Goal: Transaction & Acquisition: Purchase product/service

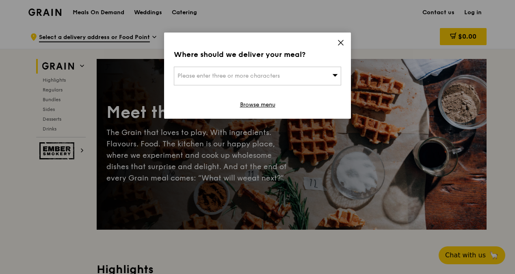
click at [317, 74] on div "Please enter three or more characters" at bounding box center [257, 76] width 167 height 19
click at [340, 41] on icon at bounding box center [340, 42] width 7 height 7
click at [344, 39] on icon at bounding box center [340, 42] width 7 height 7
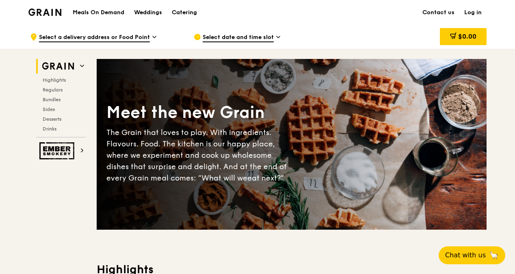
click at [478, 13] on link "Log in" at bounding box center [473, 12] width 27 height 24
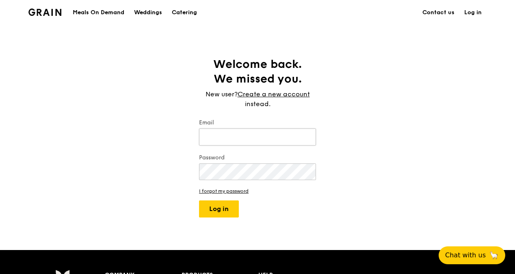
click at [257, 137] on input "Email" at bounding box center [257, 136] width 117 height 17
type input "yvonne.lew@lonza.com"
click at [199, 200] on button "Log in" at bounding box center [219, 208] width 40 height 17
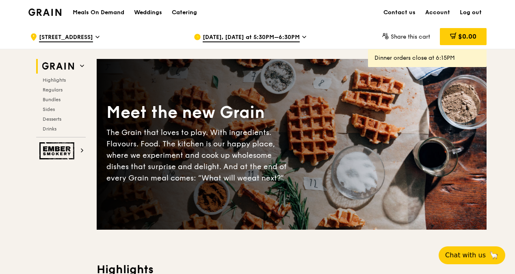
click at [271, 37] on span "Aug 14, Today at 5:30PM–6:30PM" at bounding box center [251, 37] width 97 height 9
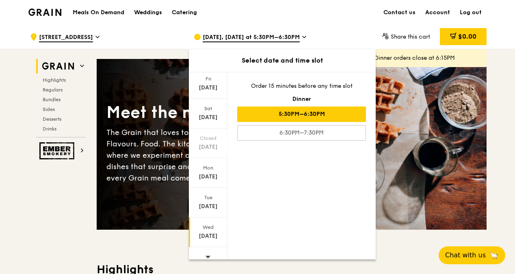
scroll to position [61, 0]
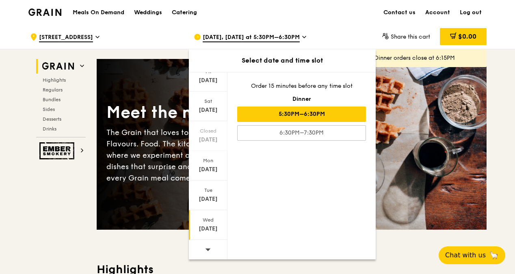
click at [210, 228] on div "Aug 20" at bounding box center [208, 229] width 36 height 8
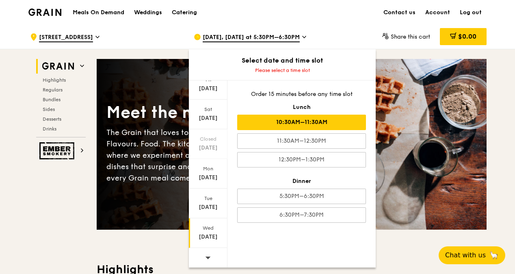
click at [285, 125] on div "10:30AM–11:30AM" at bounding box center [301, 122] width 129 height 15
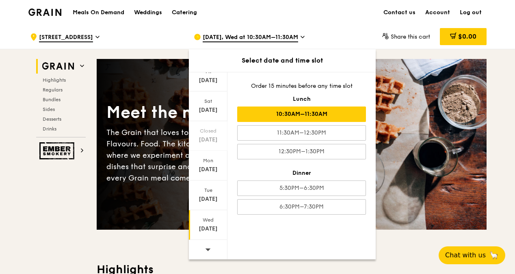
click at [319, 108] on div "10:30AM–11:30AM" at bounding box center [301, 113] width 129 height 15
click at [318, 114] on div "10:30AM–11:30AM" at bounding box center [301, 113] width 129 height 15
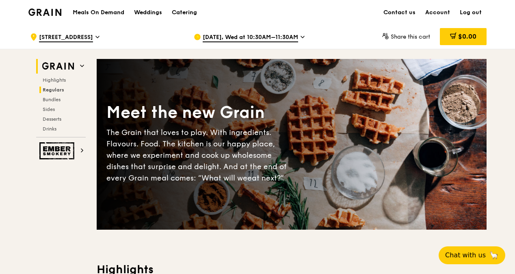
click at [52, 92] on span "Regulars" at bounding box center [54, 90] width 22 height 6
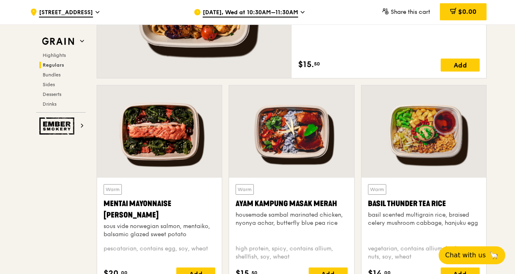
scroll to position [688, 0]
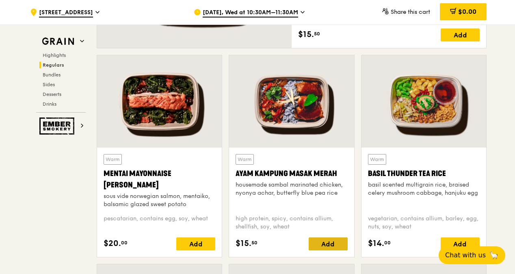
click at [323, 246] on div "Add" at bounding box center [328, 243] width 39 height 13
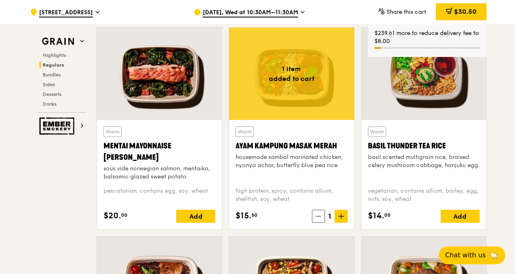
scroll to position [729, 0]
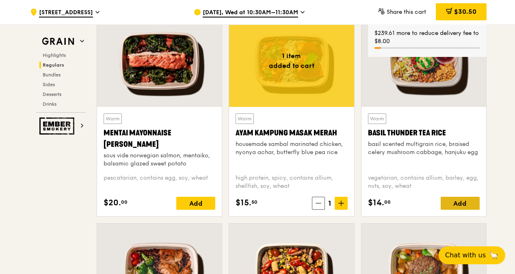
click at [469, 202] on div "Add" at bounding box center [460, 203] width 39 height 13
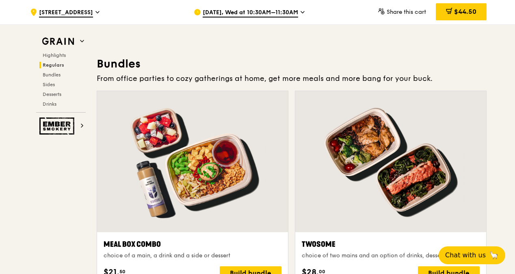
scroll to position [1135, 0]
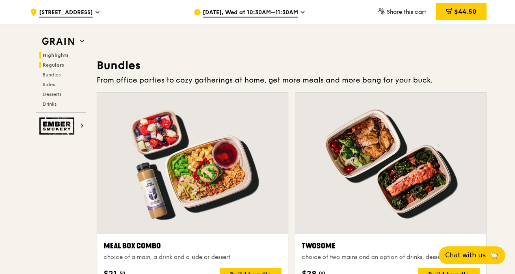
click at [50, 57] on span "Highlights" at bounding box center [56, 55] width 26 height 6
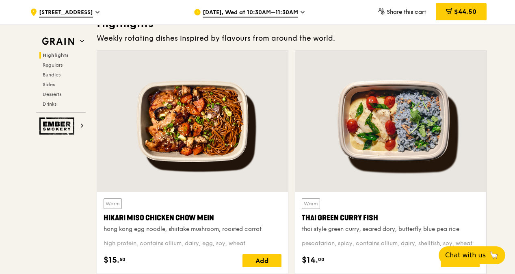
scroll to position [270, 0]
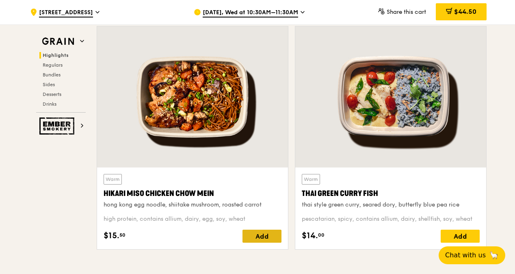
click at [266, 239] on div "Add" at bounding box center [262, 236] width 39 height 13
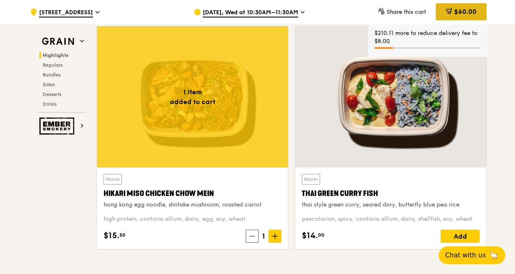
click at [480, 14] on div "$60.00" at bounding box center [461, 11] width 51 height 17
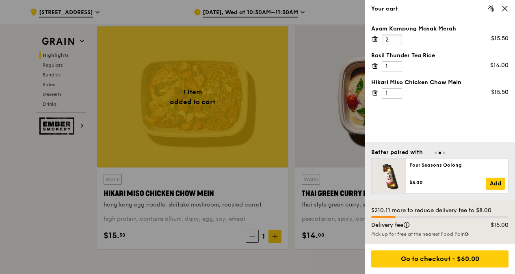
click at [396, 38] on input "2" at bounding box center [392, 40] width 20 height 11
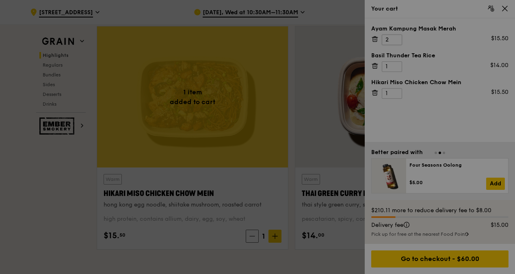
click at [396, 38] on div at bounding box center [257, 137] width 515 height 274
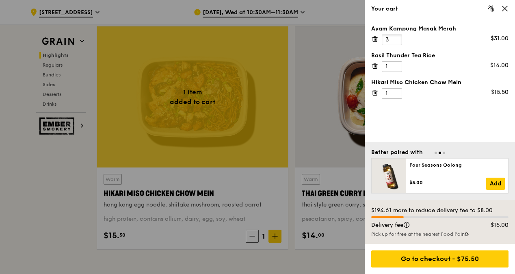
click at [398, 37] on input "3" at bounding box center [392, 40] width 20 height 11
click at [398, 37] on input "4" at bounding box center [392, 40] width 20 height 11
type input "5"
click at [397, 37] on input "5" at bounding box center [392, 40] width 20 height 11
click at [395, 89] on input "2" at bounding box center [392, 93] width 20 height 11
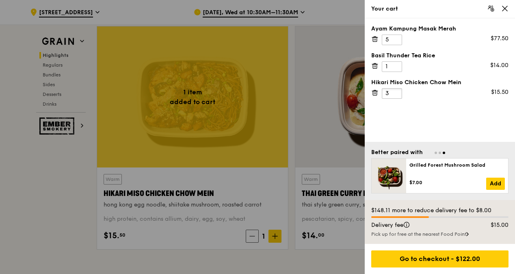
click at [395, 89] on input "3" at bounding box center [392, 93] width 20 height 11
click at [395, 89] on input "4" at bounding box center [392, 93] width 20 height 11
type input "5"
click at [395, 89] on input "5" at bounding box center [392, 93] width 20 height 11
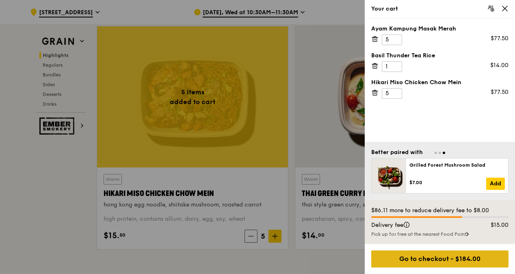
click at [429, 260] on div "Go to checkout - $184.00" at bounding box center [439, 258] width 137 height 17
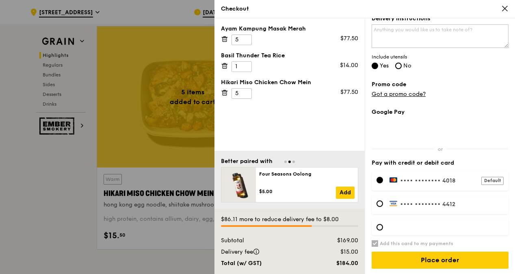
scroll to position [351, 0]
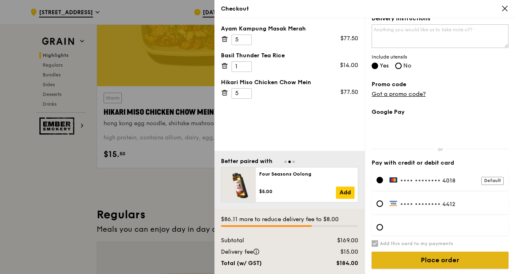
click at [430, 260] on input "Place order" at bounding box center [440, 260] width 137 height 17
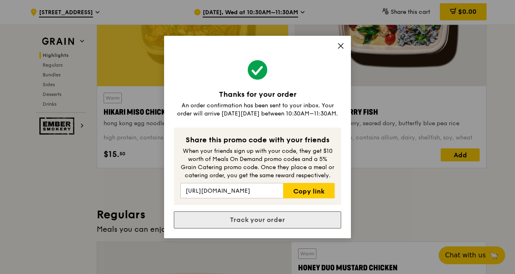
click at [225, 214] on div "Thanks for your order An order confirmation has been sent to your inbox. Your o…" at bounding box center [257, 137] width 187 height 202
click at [225, 219] on link "Track your order" at bounding box center [257, 219] width 167 height 17
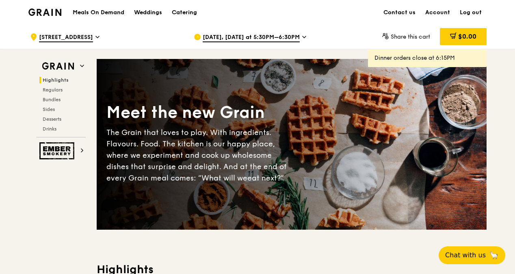
click at [49, 79] on span "Highlights" at bounding box center [56, 80] width 26 height 6
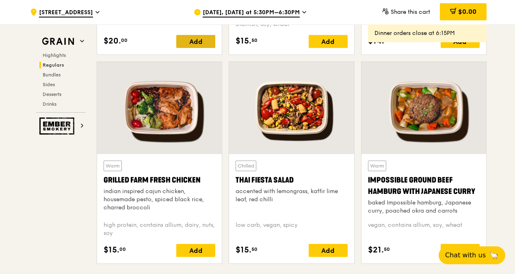
scroll to position [920, 0]
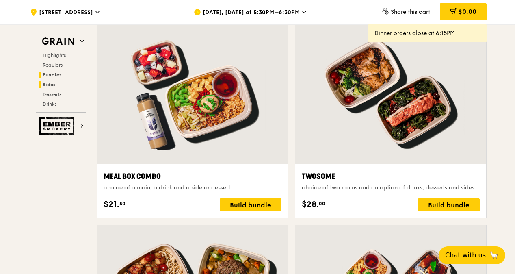
click at [48, 82] on span "Sides" at bounding box center [49, 85] width 13 height 6
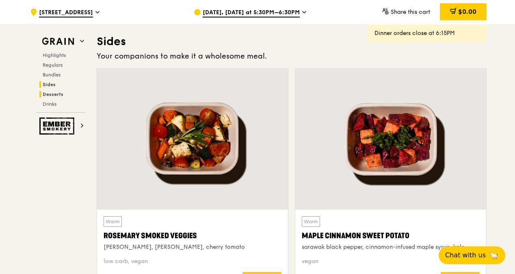
click at [51, 93] on span "Desserts" at bounding box center [53, 94] width 21 height 6
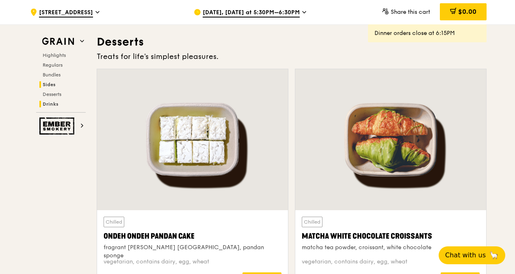
click at [52, 104] on span "Drinks" at bounding box center [51, 104] width 16 height 6
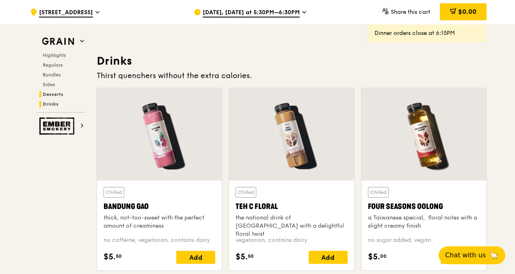
scroll to position [2798, 0]
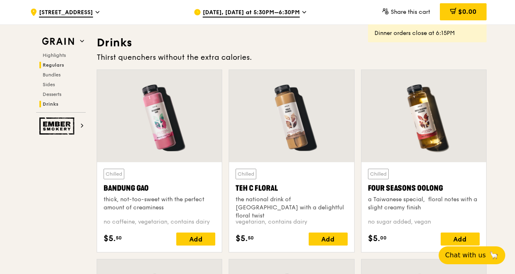
click at [50, 65] on span "Regulars" at bounding box center [54, 65] width 22 height 6
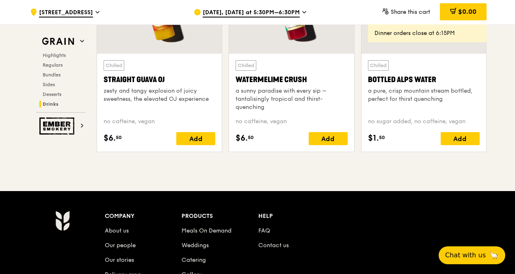
scroll to position [3410, 0]
